Goal: Task Accomplishment & Management: Manage account settings

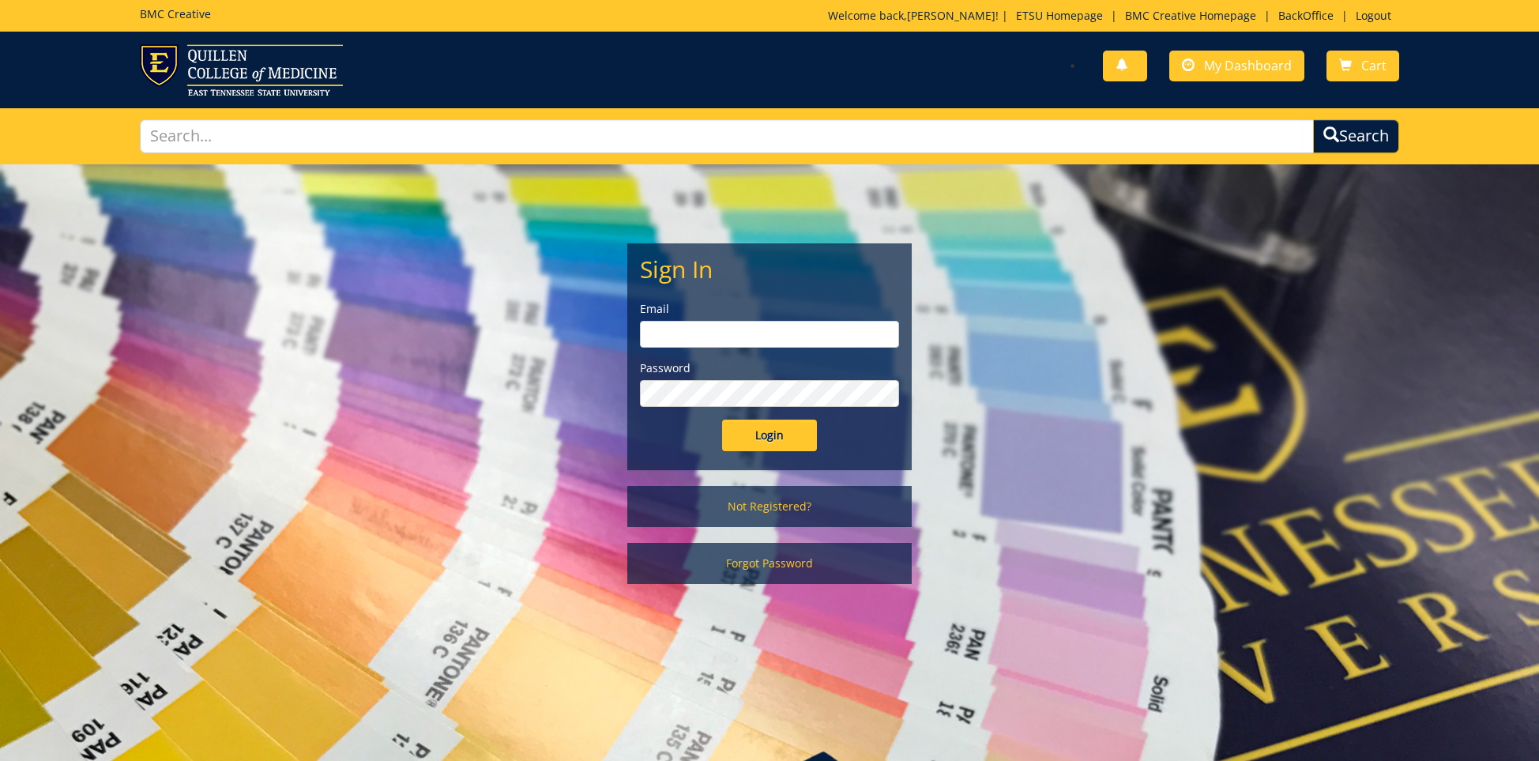
scroll to position [6, 0]
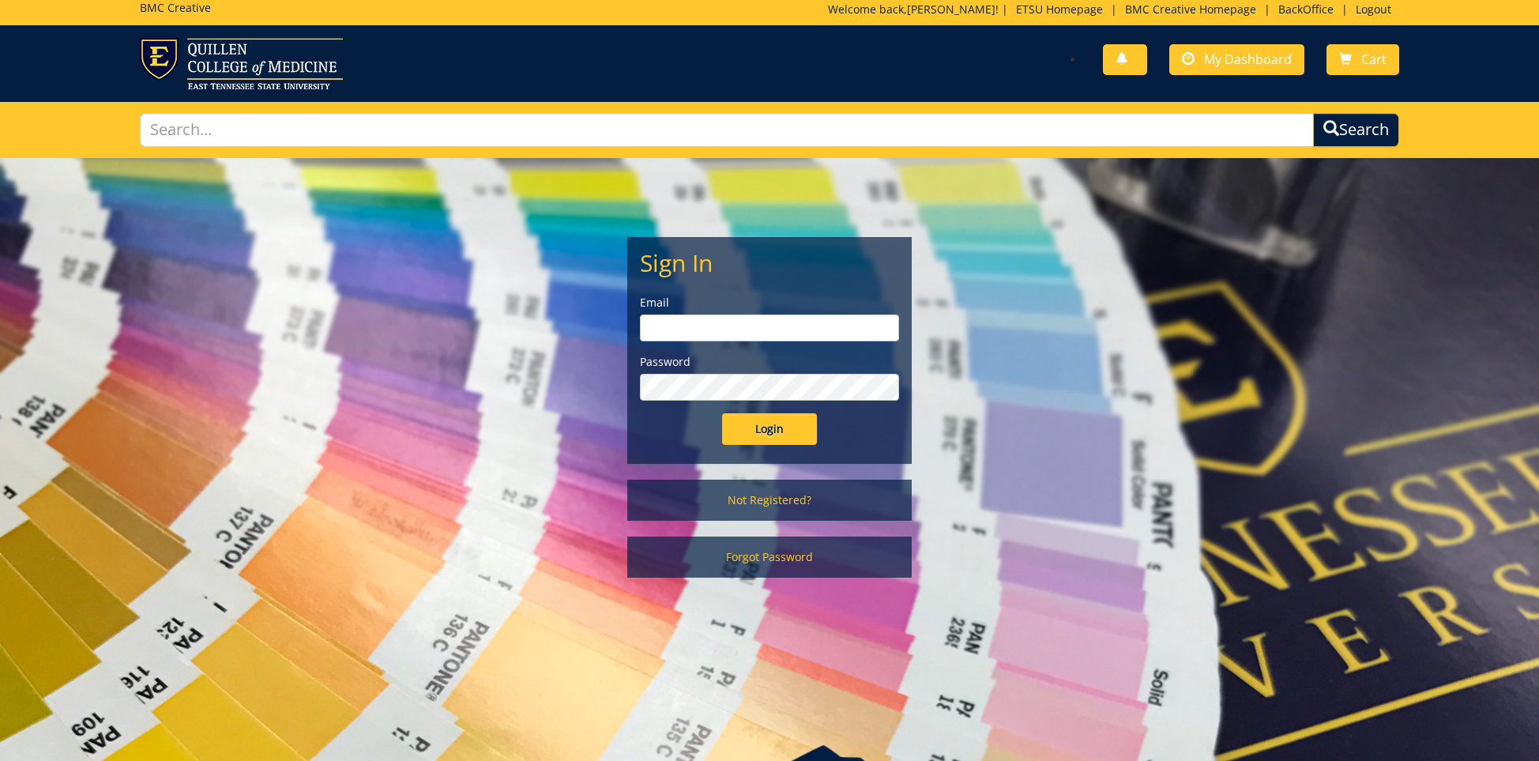
type input "[EMAIL_ADDRESS][DOMAIN_NAME]"
click at [768, 431] on input "Login" at bounding box center [769, 429] width 95 height 32
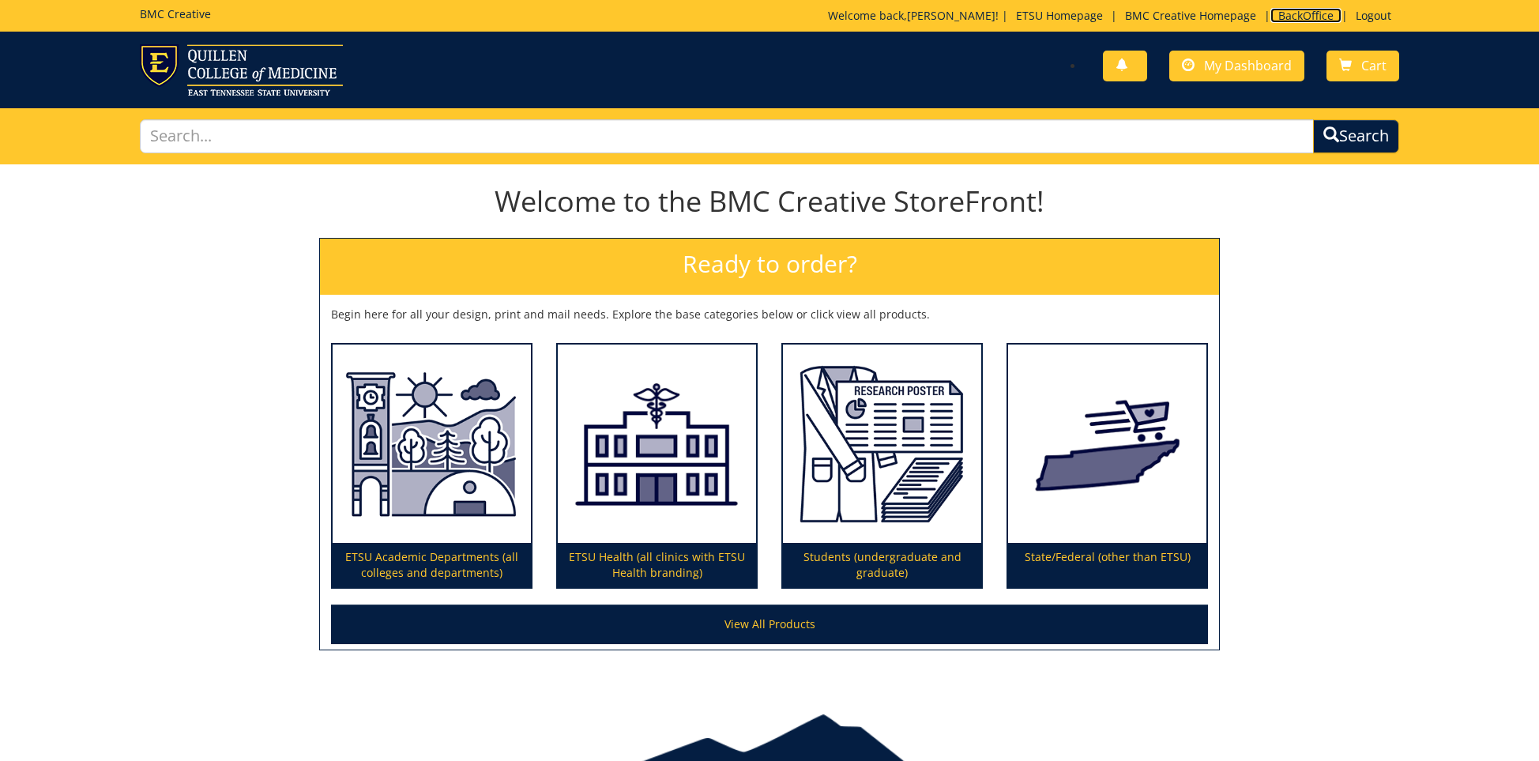
click at [1315, 9] on link "BackOffice" at bounding box center [1305, 15] width 71 height 15
